Goal: Information Seeking & Learning: Find specific fact

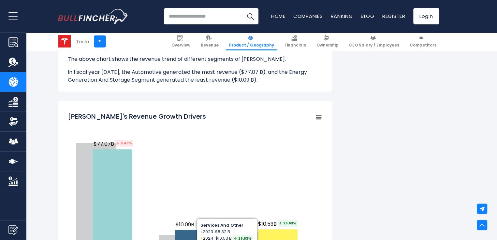
scroll to position [749, 0]
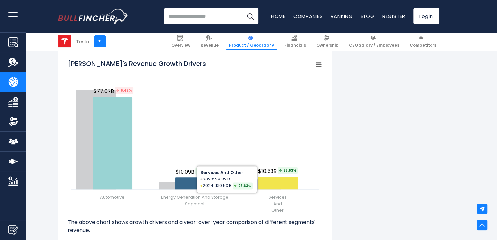
drag, startPoint x: 411, startPoint y: 152, endPoint x: 414, endPoint y: 163, distance: 11.3
click at [414, 159] on div "Tesla's Revenue by Segment In fiscal year 2024, Tesla's revenue by segment (pro…" at bounding box center [248, 35] width 381 height 1279
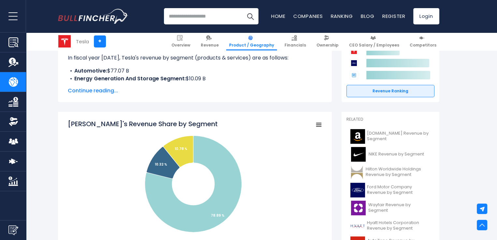
scroll to position [0, 0]
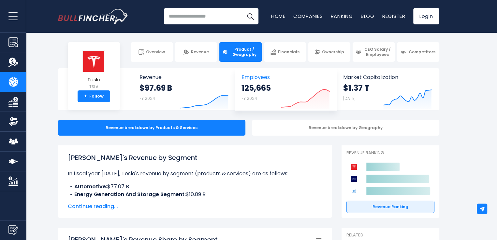
click at [253, 88] on strong "125,665" at bounding box center [255, 88] width 29 height 10
click at [250, 76] on span "Employees" at bounding box center [285, 77] width 88 height 6
click at [260, 92] on strong "125,665" at bounding box center [255, 88] width 29 height 10
click at [307, 100] on icon at bounding box center [305, 99] width 48 height 18
click at [307, 94] on icon "Created with Highcharts 12.1.2" at bounding box center [305, 94] width 49 height 27
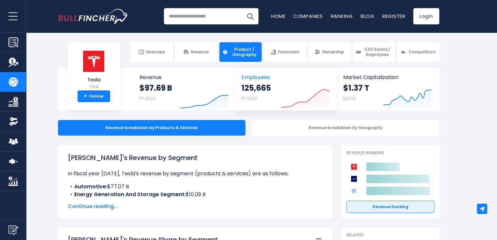
click at [307, 94] on icon "Created with Highcharts 12.1.2" at bounding box center [305, 94] width 49 height 27
click at [407, 97] on icon at bounding box center [407, 97] width 48 height 15
click at [285, 91] on icon "Created with Highcharts 12.1.2" at bounding box center [305, 94] width 49 height 27
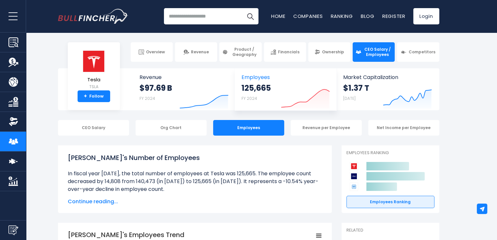
click at [293, 96] on icon "Created with Highcharts 12.1.2" at bounding box center [305, 94] width 49 height 27
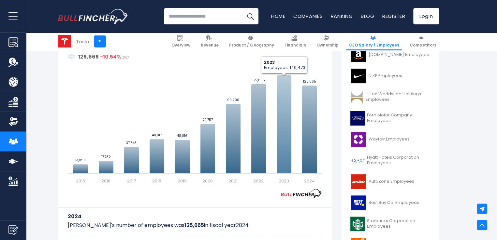
scroll to position [195, 0]
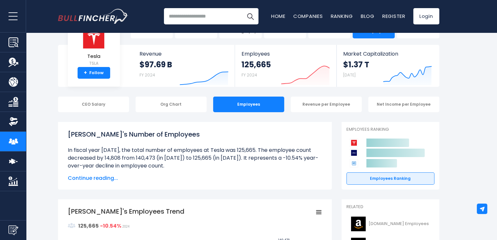
scroll to position [0, 0]
